Goal: Task Accomplishment & Management: Use online tool/utility

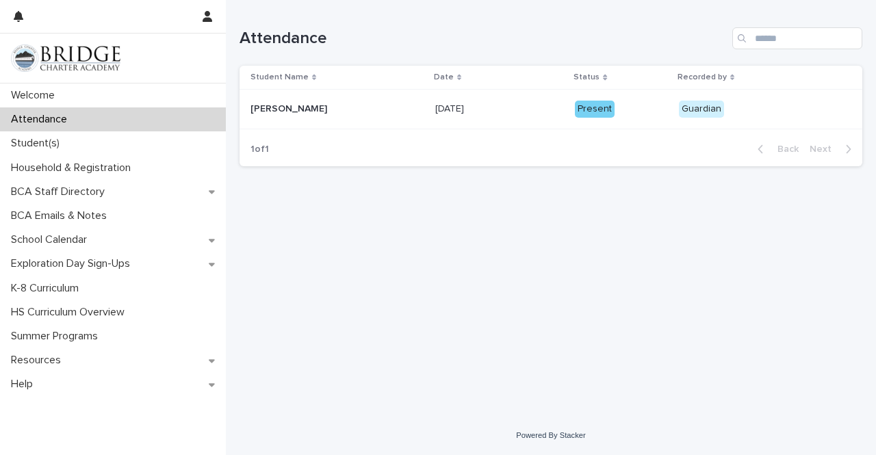
click at [100, 53] on img at bounding box center [65, 57] width 109 height 27
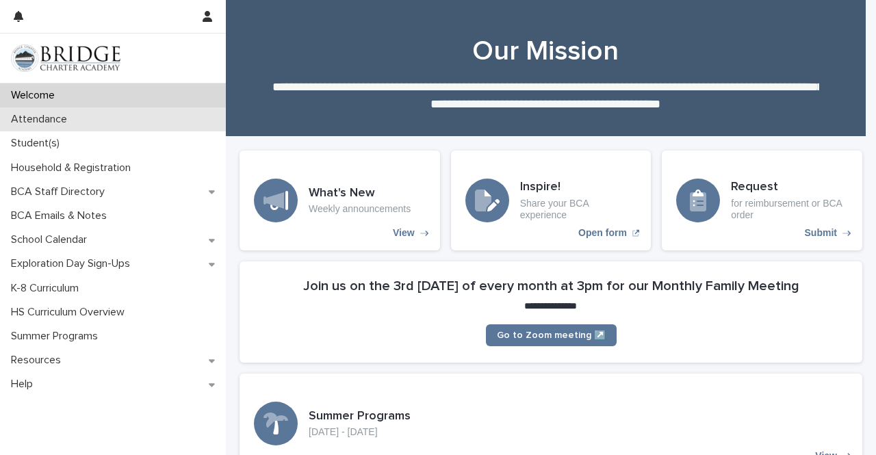
click at [110, 118] on div "Attendance" at bounding box center [113, 119] width 226 height 24
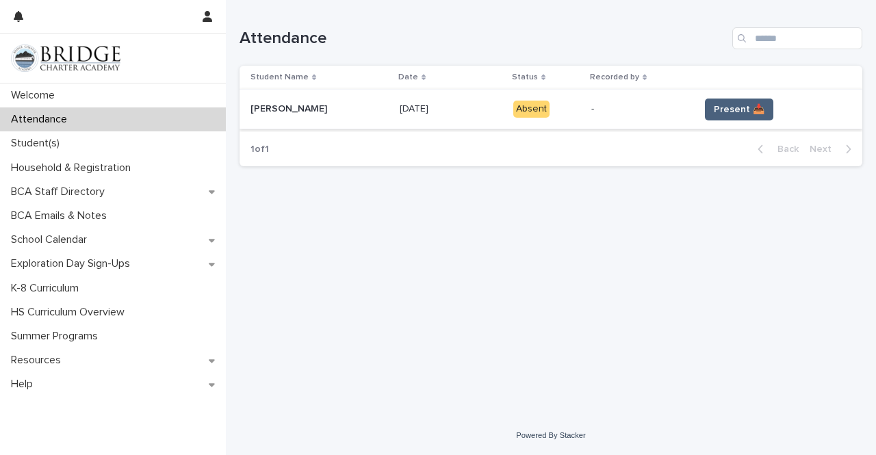
click at [732, 99] on button "Present 📥" at bounding box center [739, 110] width 68 height 22
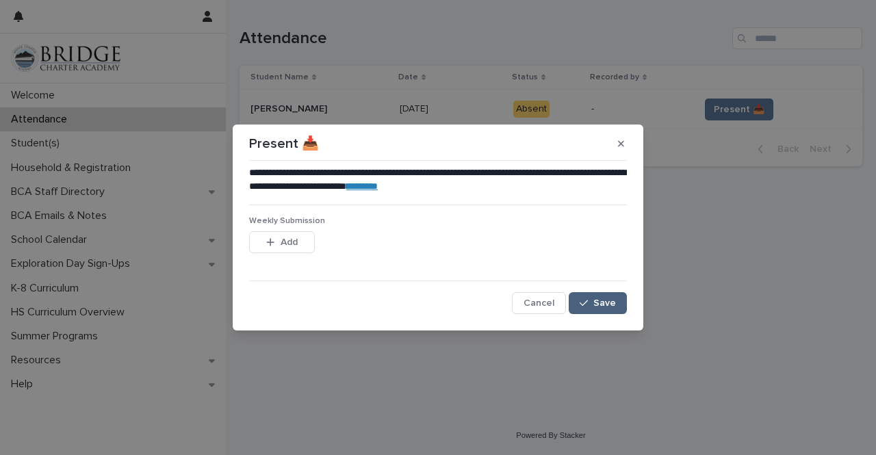
click at [584, 296] on button "Save" at bounding box center [598, 303] width 58 height 22
